Goal: Information Seeking & Learning: Learn about a topic

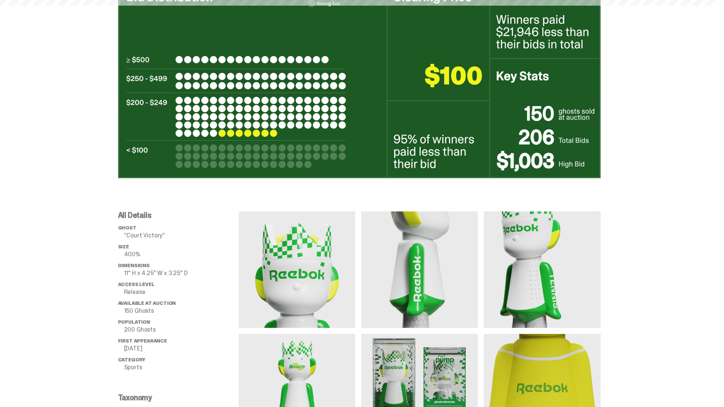
scroll to position [733, 0]
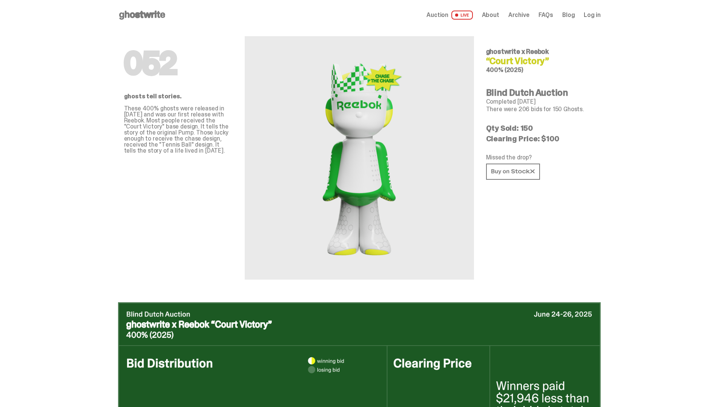
scroll to position [733, 0]
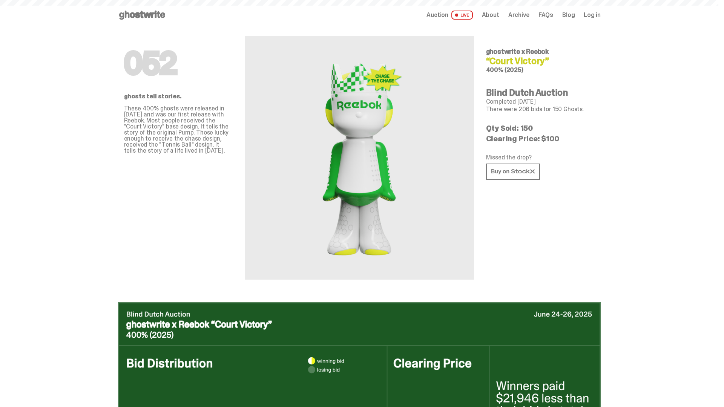
scroll to position [1099, 0]
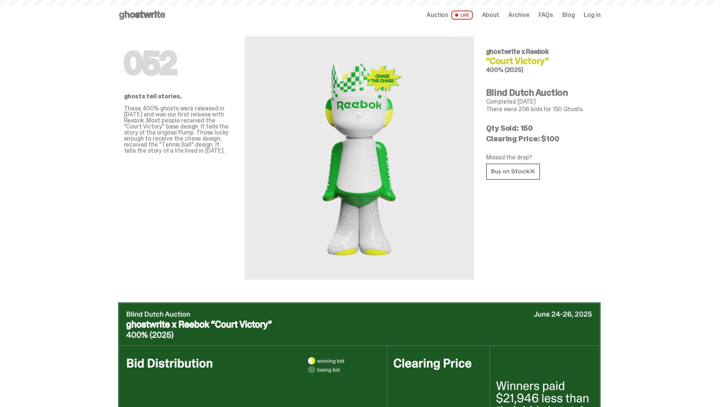
scroll to position [1099, 0]
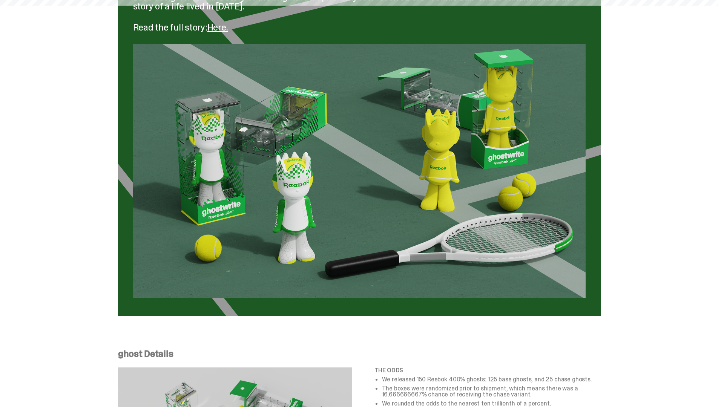
scroll to position [1262, 0]
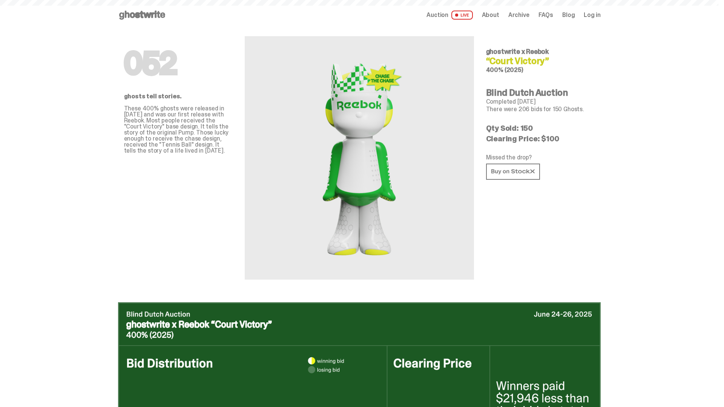
scroll to position [1262, 0]
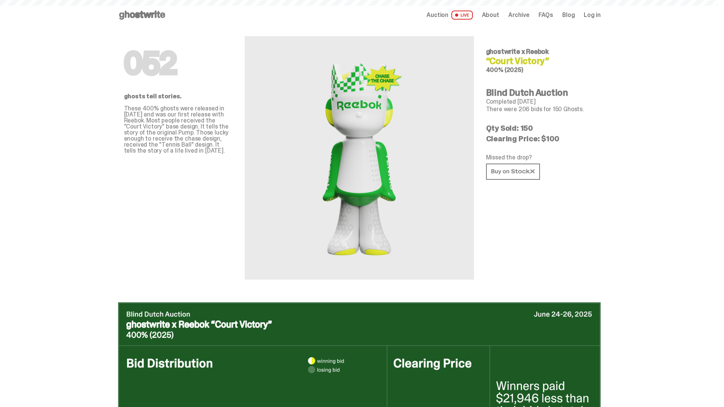
scroll to position [1262, 0]
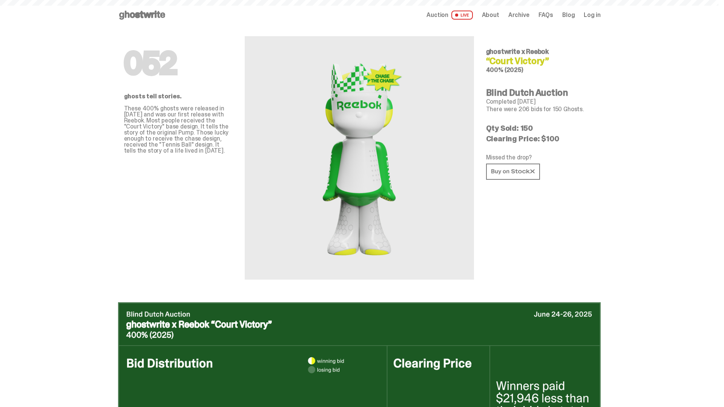
scroll to position [1262, 0]
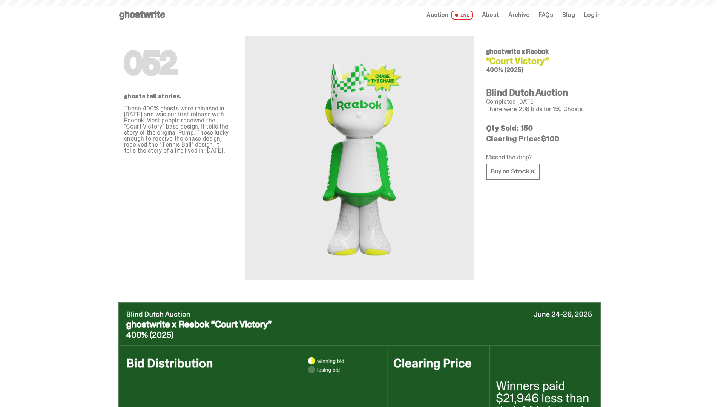
scroll to position [1262, 0]
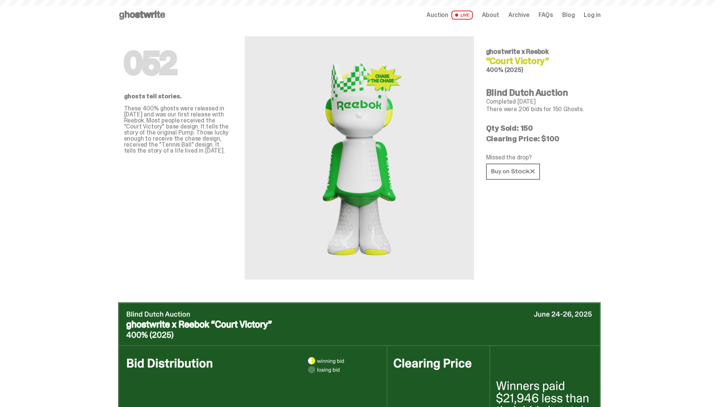
scroll to position [1262, 0]
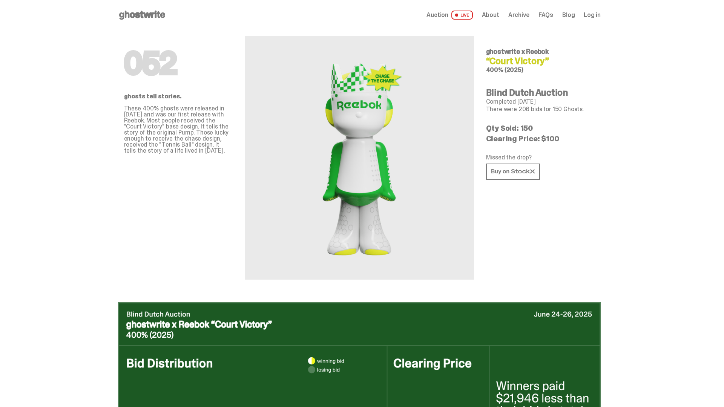
scroll to position [1262, 0]
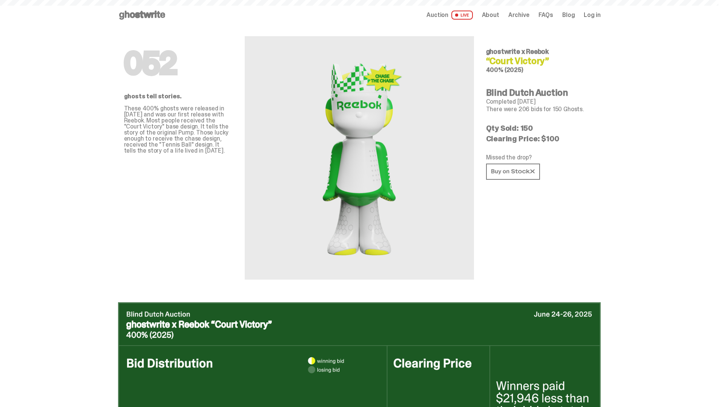
scroll to position [1262, 0]
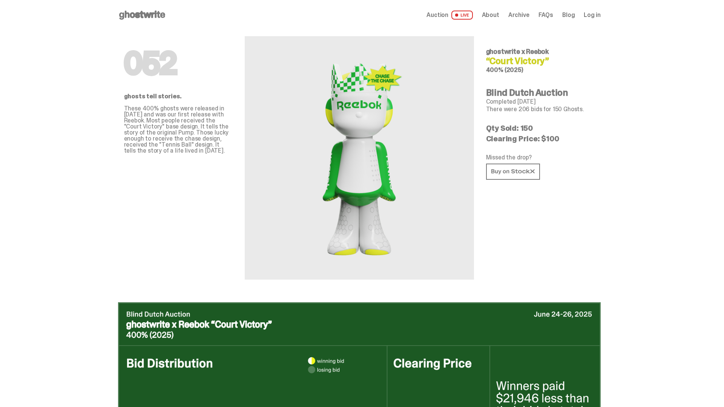
scroll to position [1262, 0]
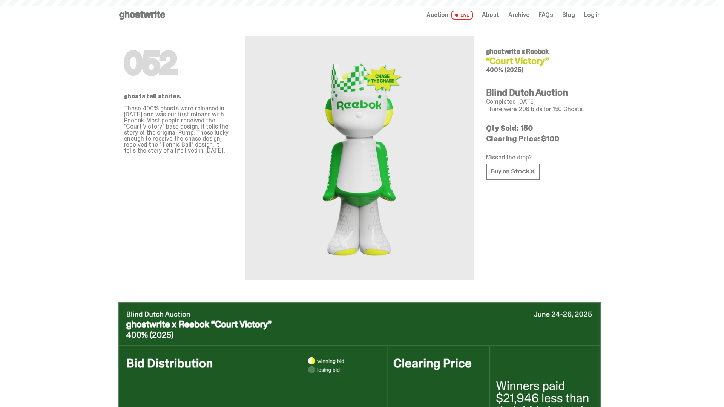
scroll to position [1262, 0]
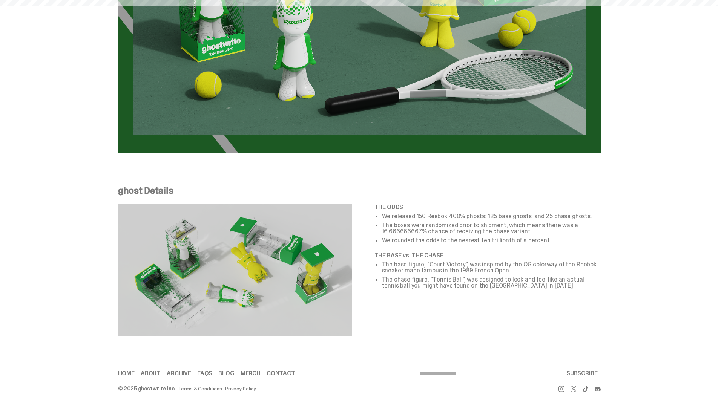
scroll to position [1262, 0]
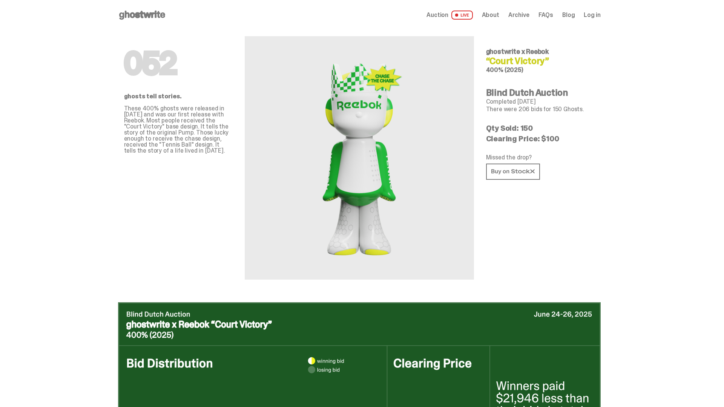
scroll to position [1262, 0]
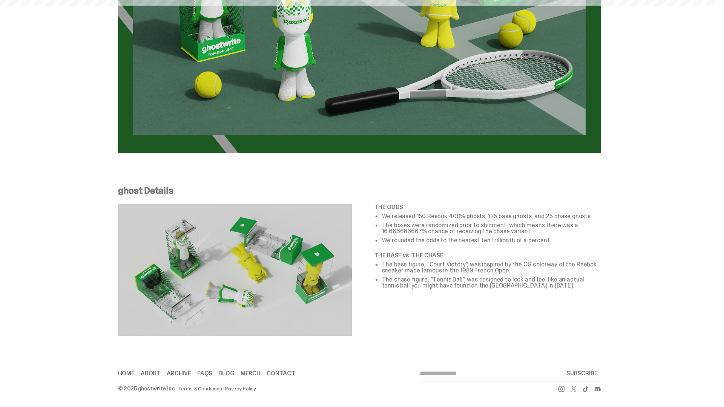
scroll to position [1262, 0]
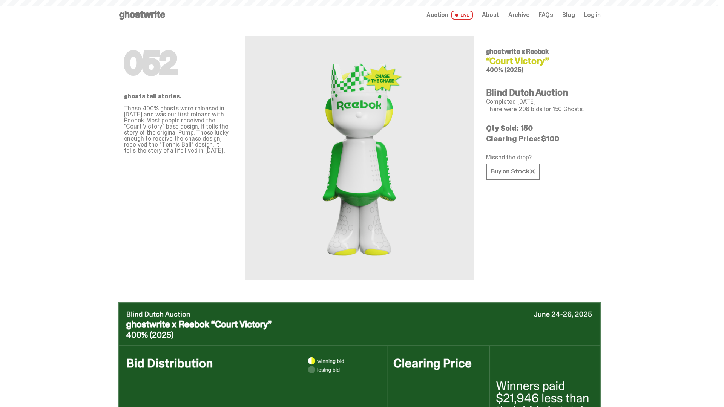
scroll to position [1262, 0]
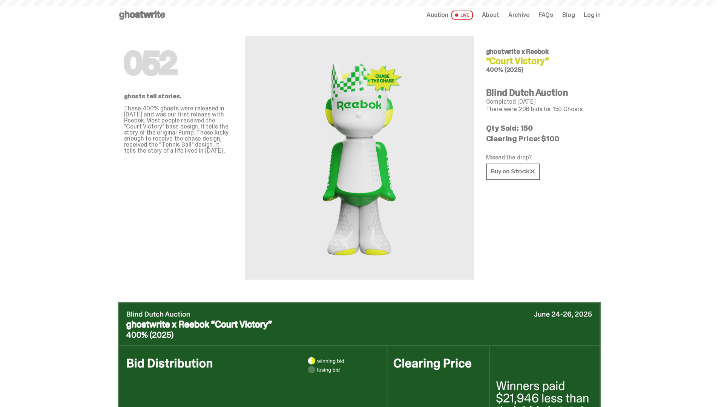
scroll to position [1262, 0]
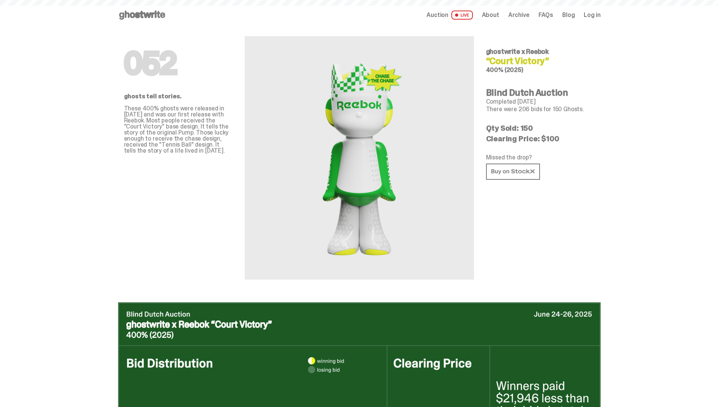
scroll to position [1262, 0]
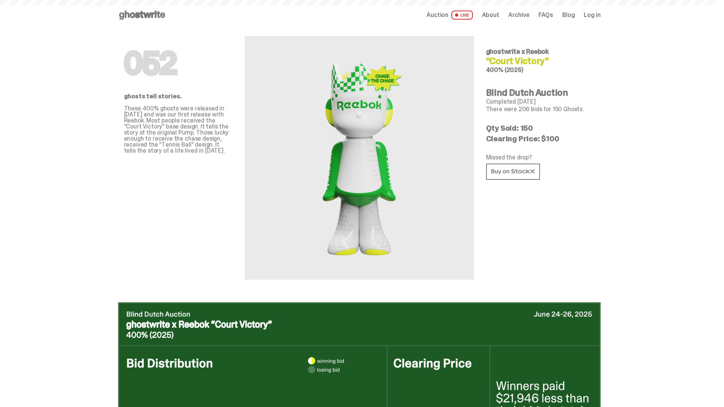
scroll to position [1262, 0]
